Goal: Find specific page/section: Find specific page/section

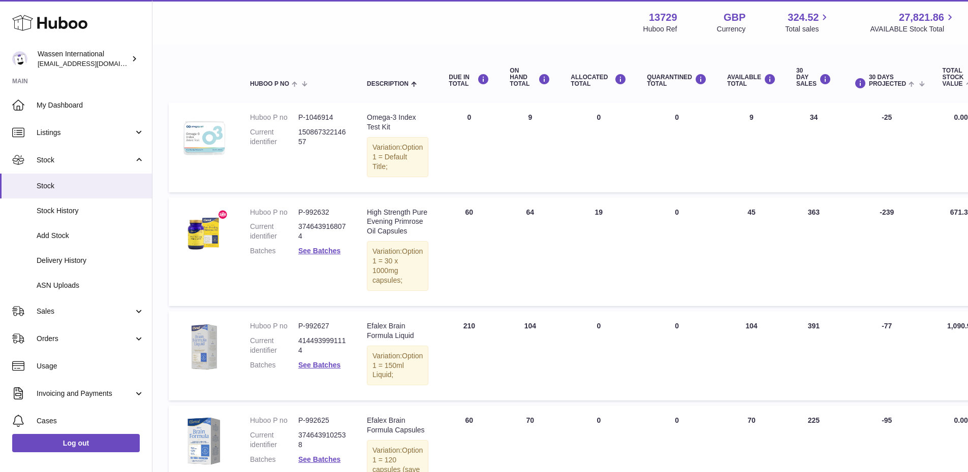
scroll to position [123, 0]
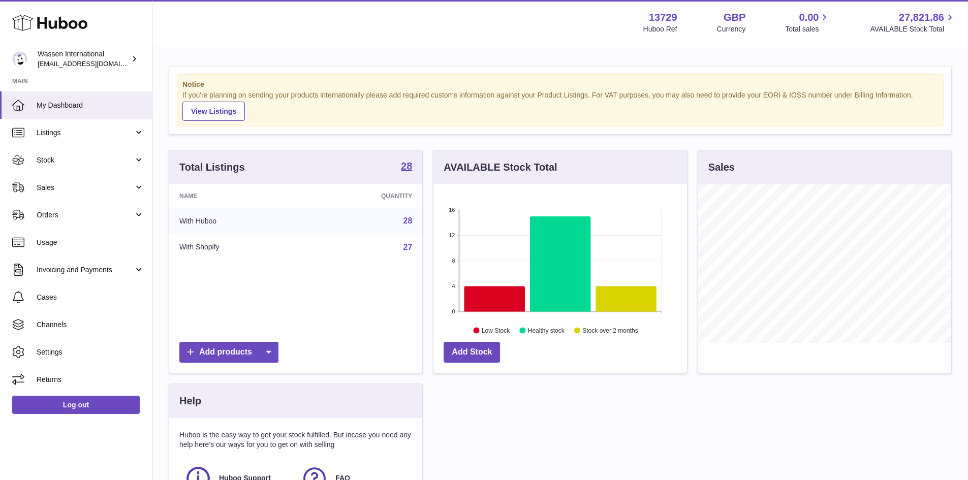
scroll to position [158, 253]
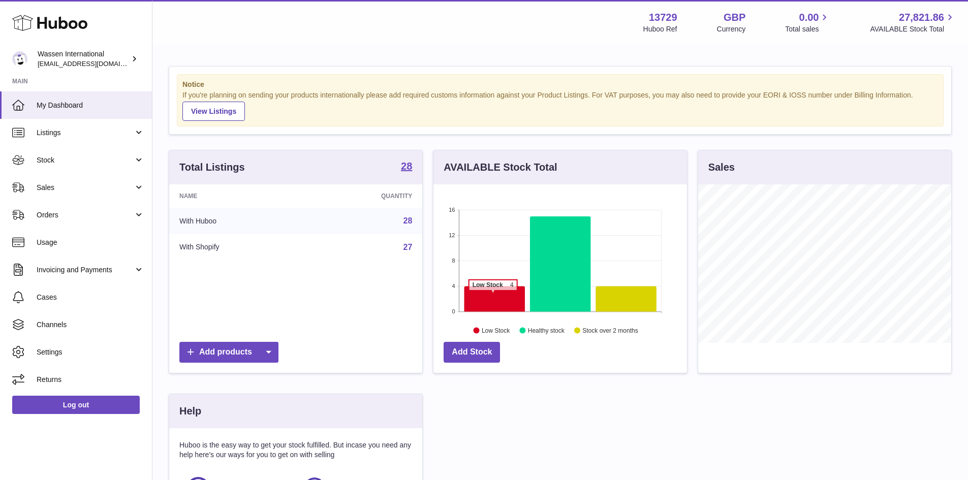
click at [493, 296] on icon at bounding box center [494, 298] width 60 height 25
